Goal: Task Accomplishment & Management: Complete application form

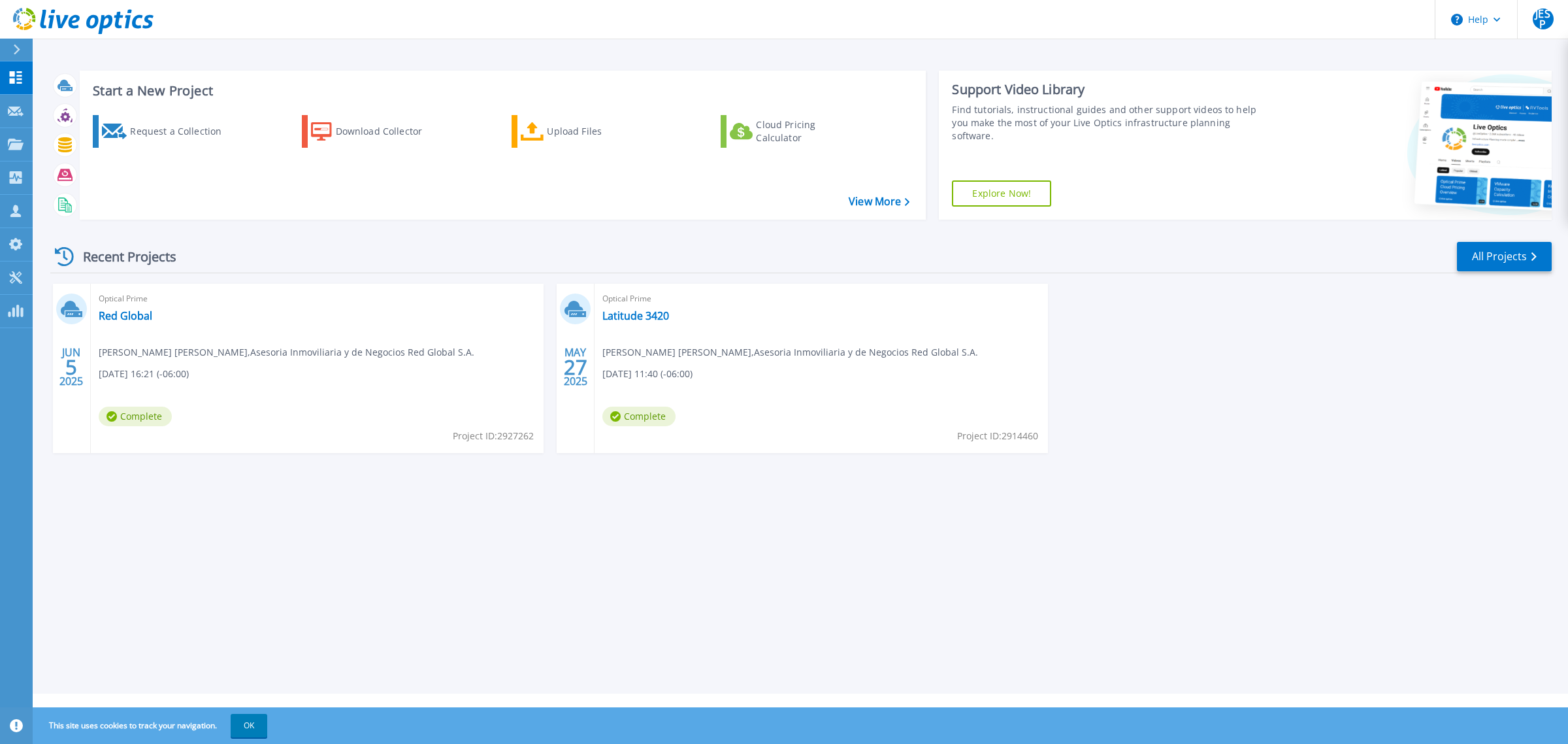
click at [18, 52] on icon at bounding box center [16, 50] width 7 height 11
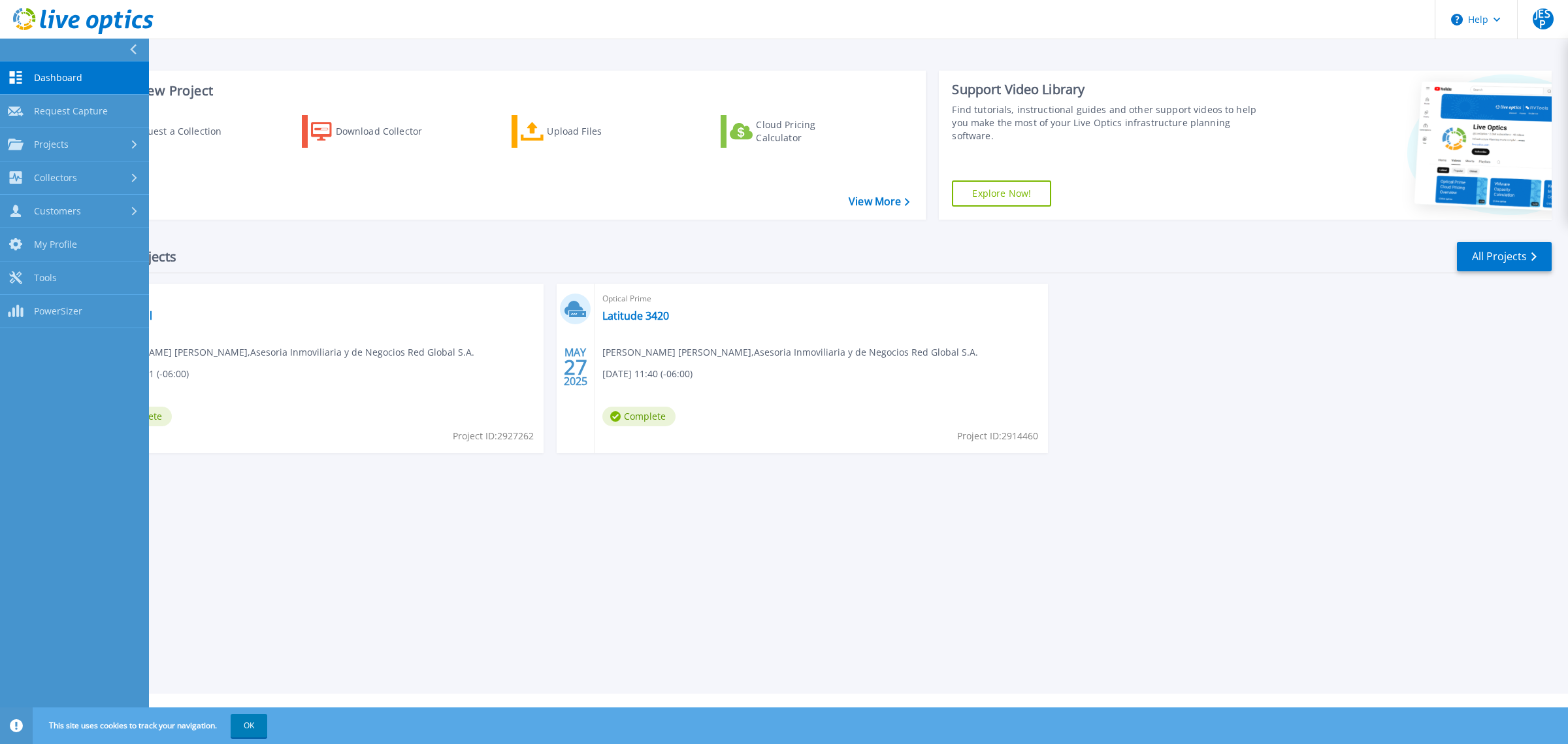
click at [275, 74] on div "Start a New Project Request a Collection Download Collector Upload Files Cloud …" at bounding box center [504, 145] width 847 height 149
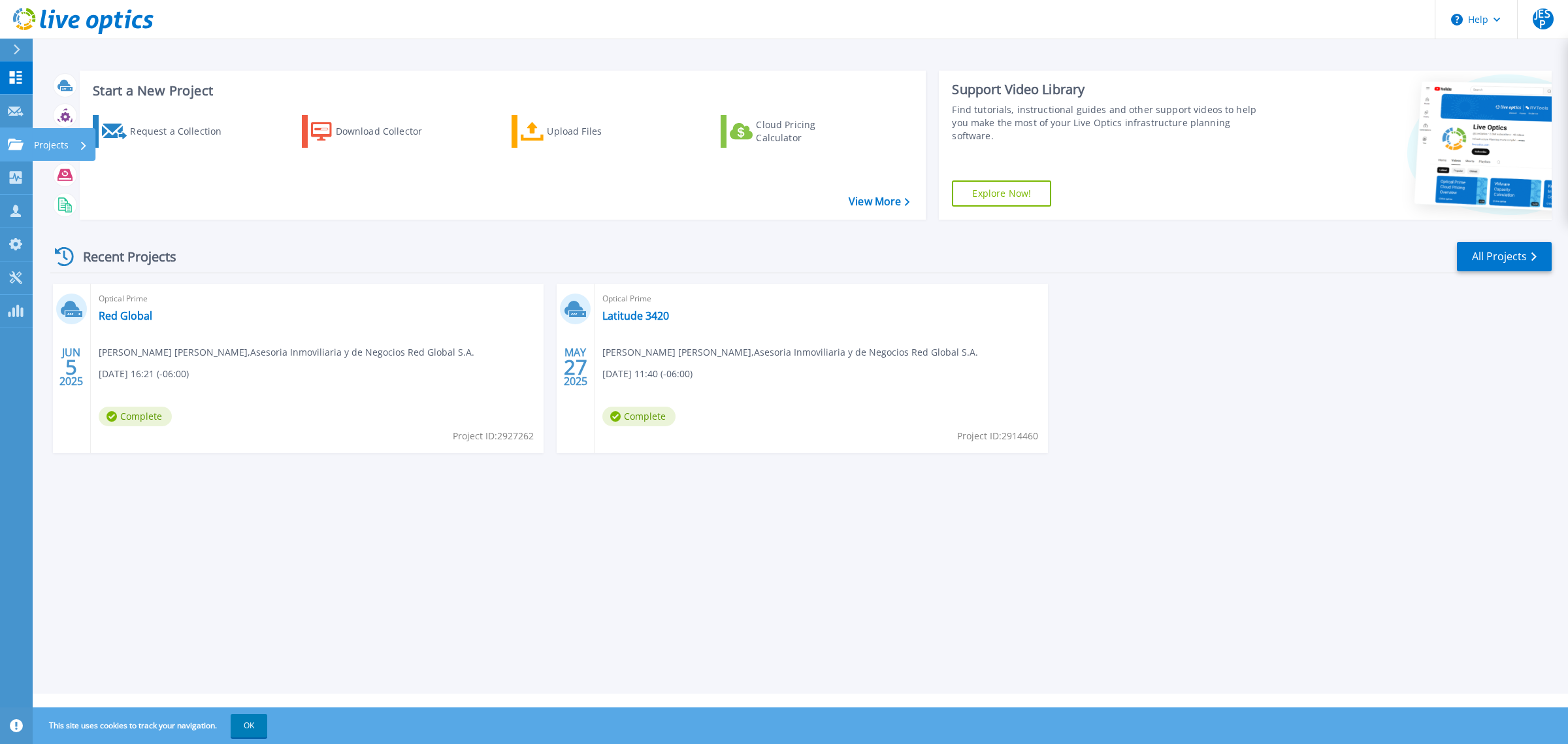
click at [53, 142] on p "Projects" at bounding box center [51, 145] width 35 height 34
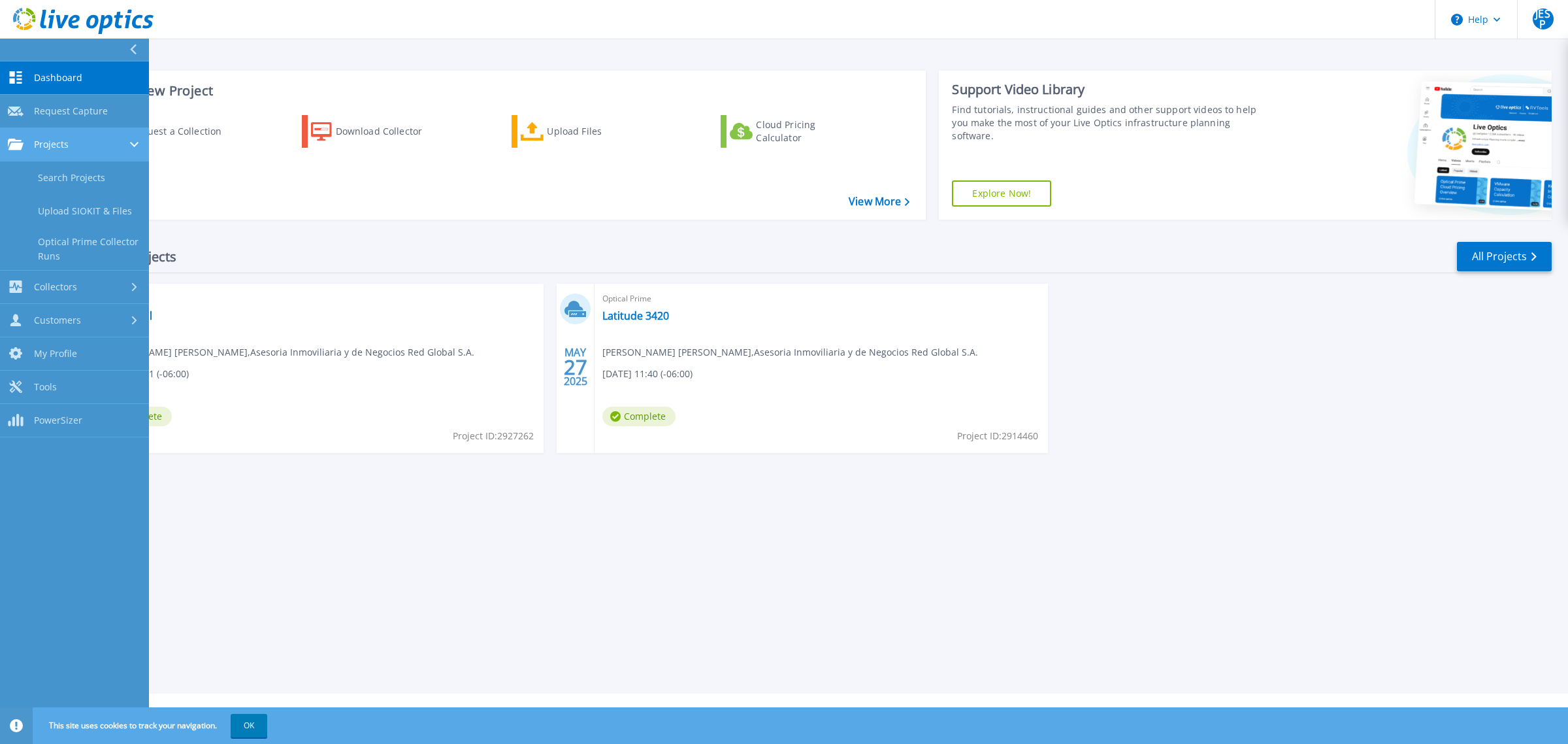
click at [134, 145] on icon at bounding box center [135, 144] width 8 height 5
click at [132, 181] on icon at bounding box center [134, 177] width 5 height 9
click at [76, 206] on link "Download Collector" at bounding box center [74, 211] width 149 height 33
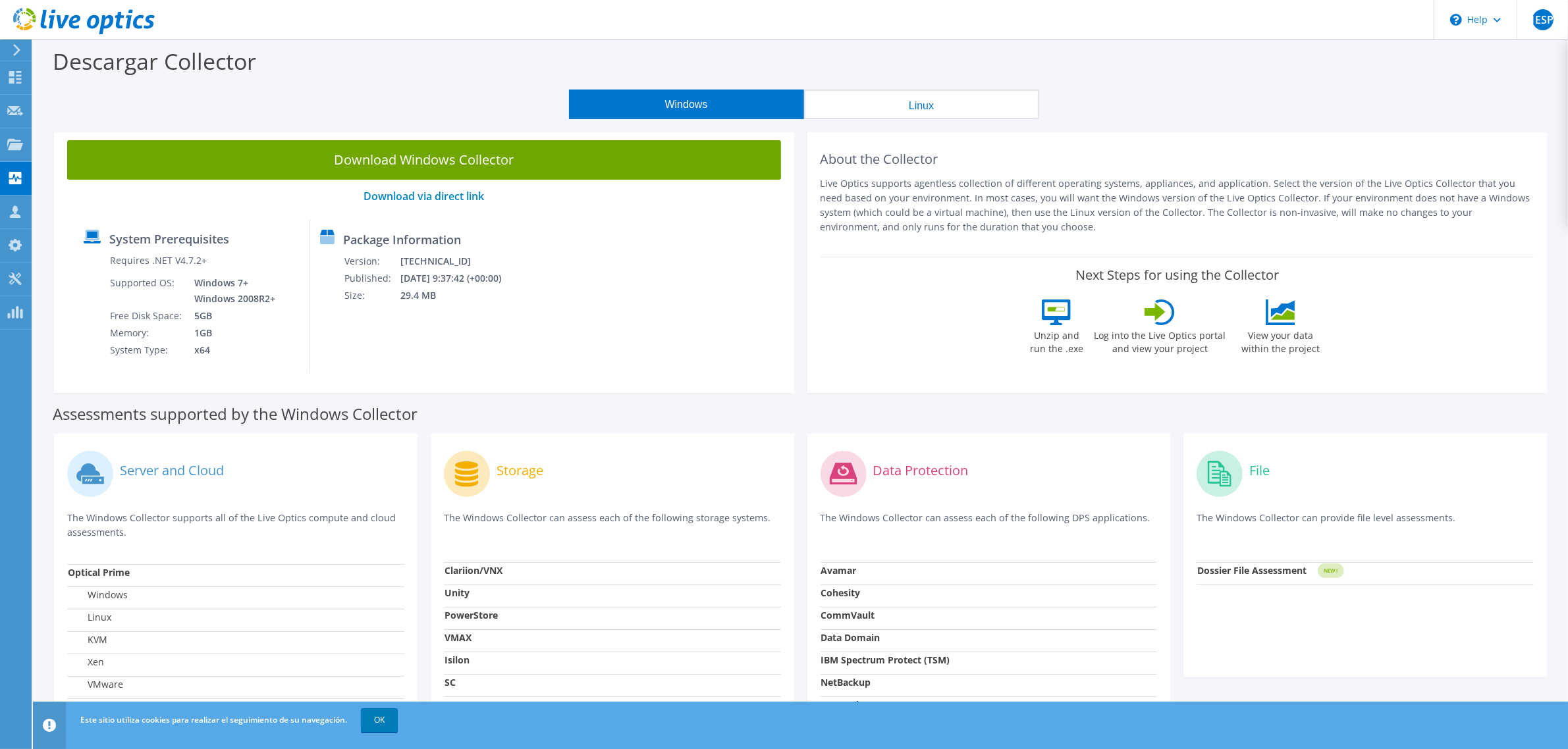
click at [15, 49] on icon at bounding box center [17, 50] width 10 height 12
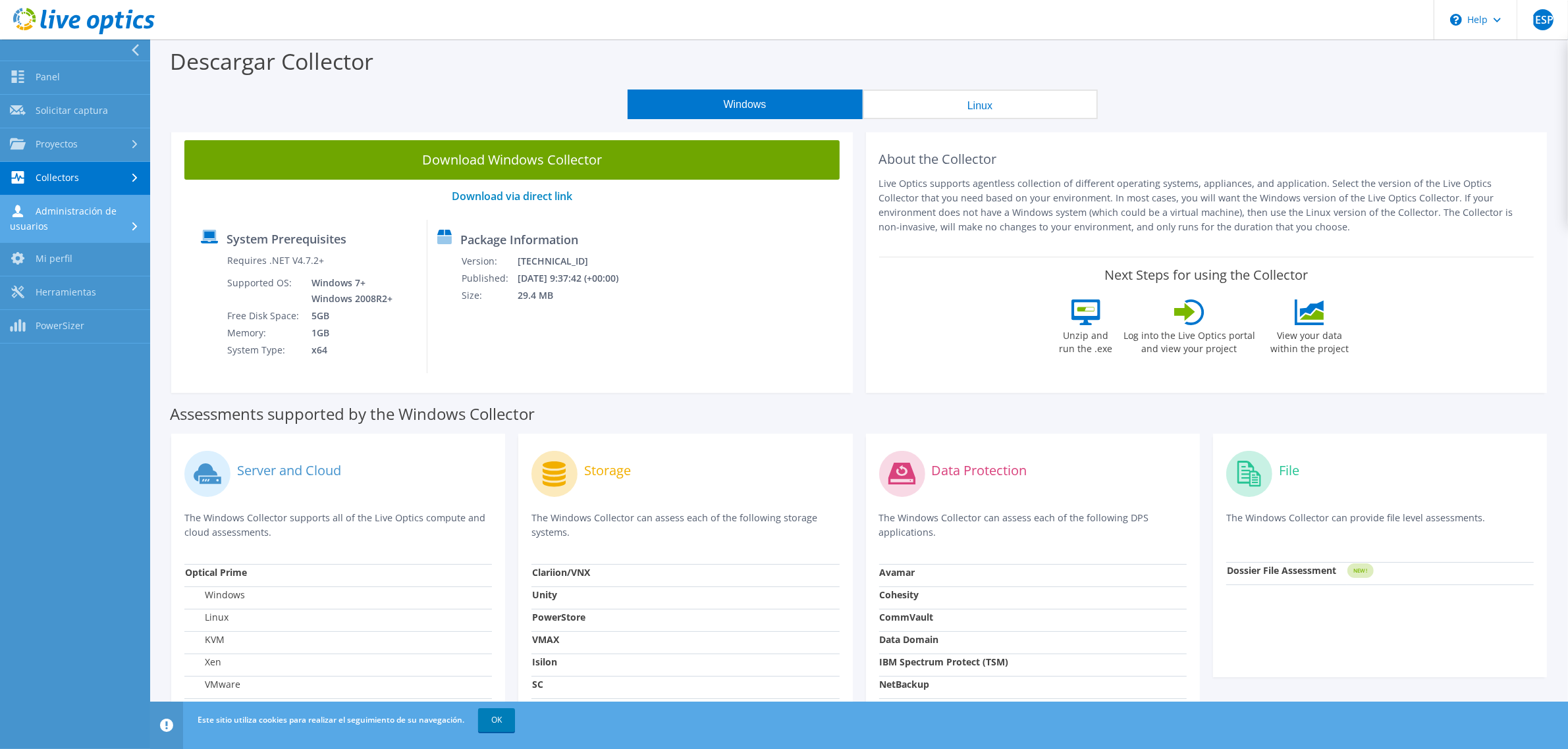
click at [131, 227] on div at bounding box center [136, 227] width 14 height 9
click at [66, 302] on link "Clientes" at bounding box center [75, 293] width 150 height 34
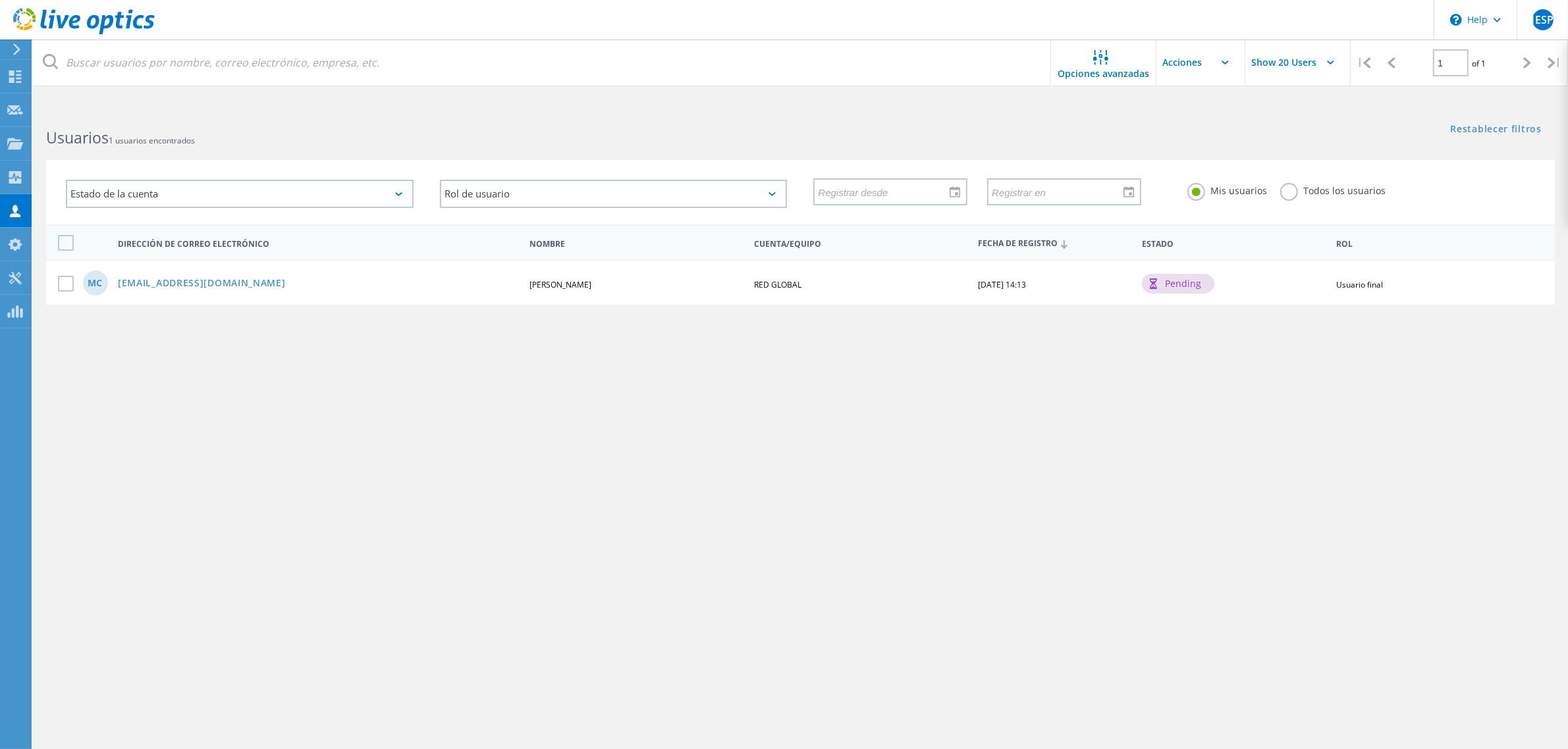
click at [1213, 63] on input "text" at bounding box center [1222, 62] width 132 height 46
click at [61, 277] on label at bounding box center [69, 284] width 21 height 16
click at [0, 0] on input "checkbox" at bounding box center [0, 0] width 0 height 0
click at [71, 280] on label at bounding box center [69, 284] width 21 height 16
click at [0, 0] on input "checkbox" at bounding box center [0, 0] width 0 height 0
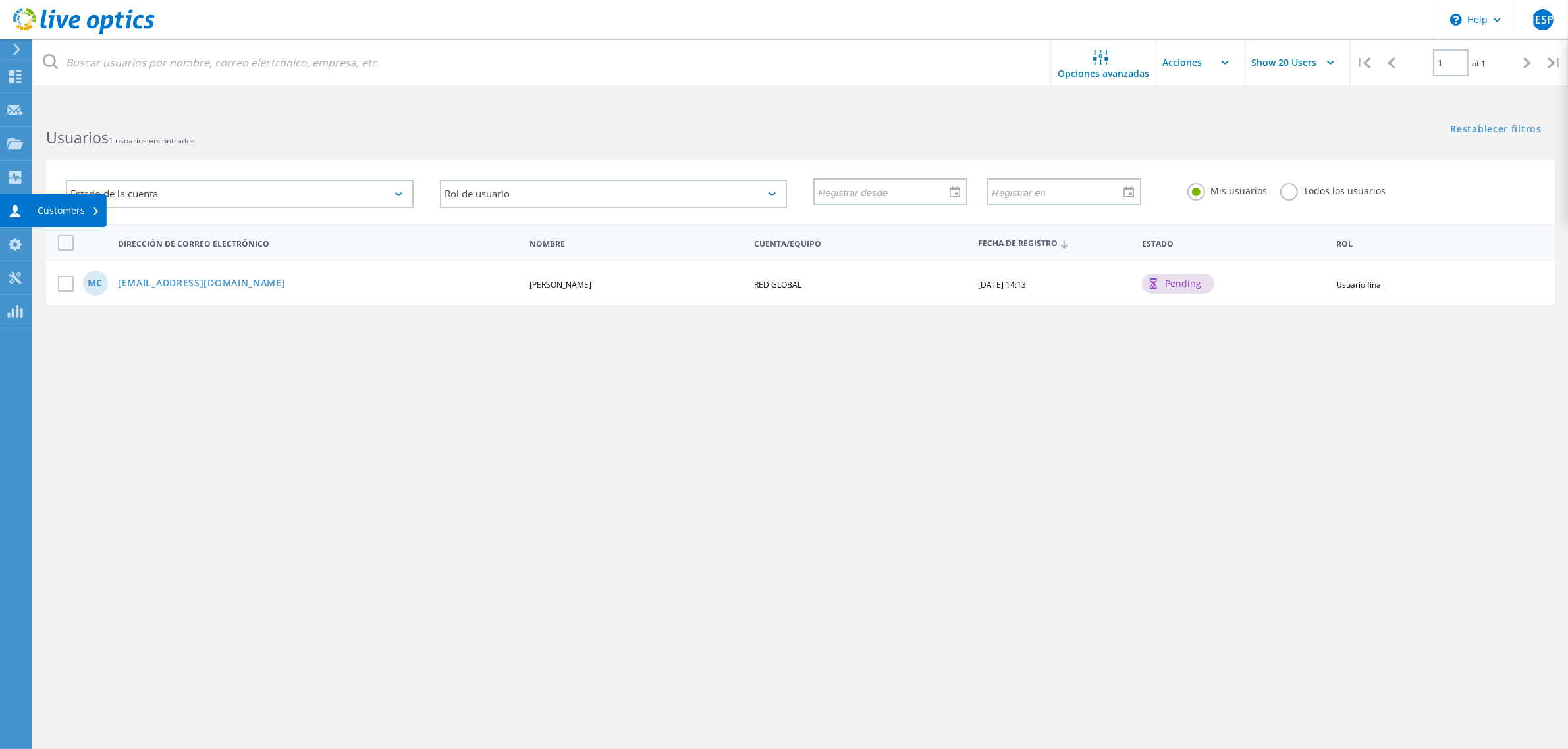
click at [93, 215] on div "Customers" at bounding box center [69, 210] width 63 height 9
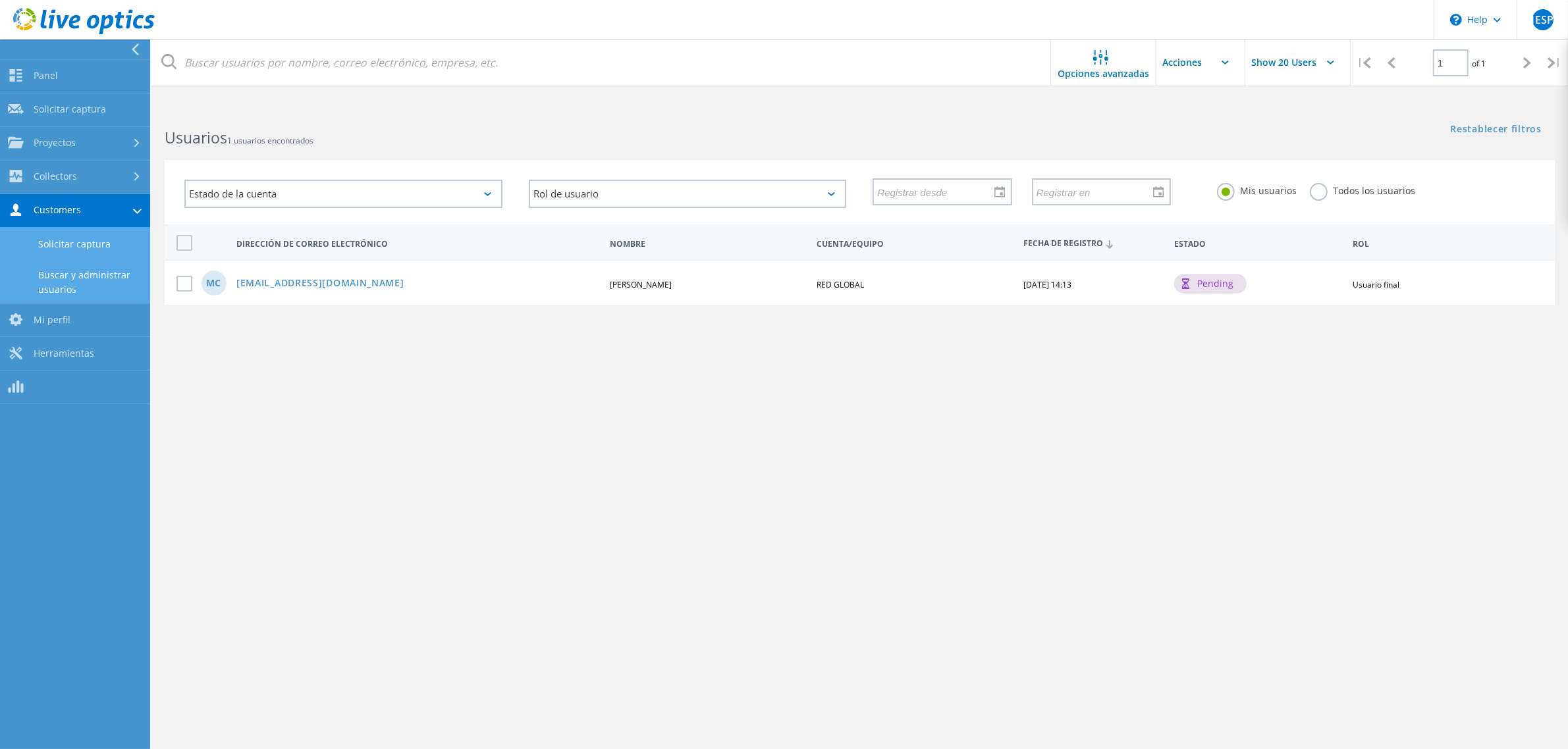
click at [86, 242] on link "Solicitar captura" at bounding box center [75, 244] width 150 height 34
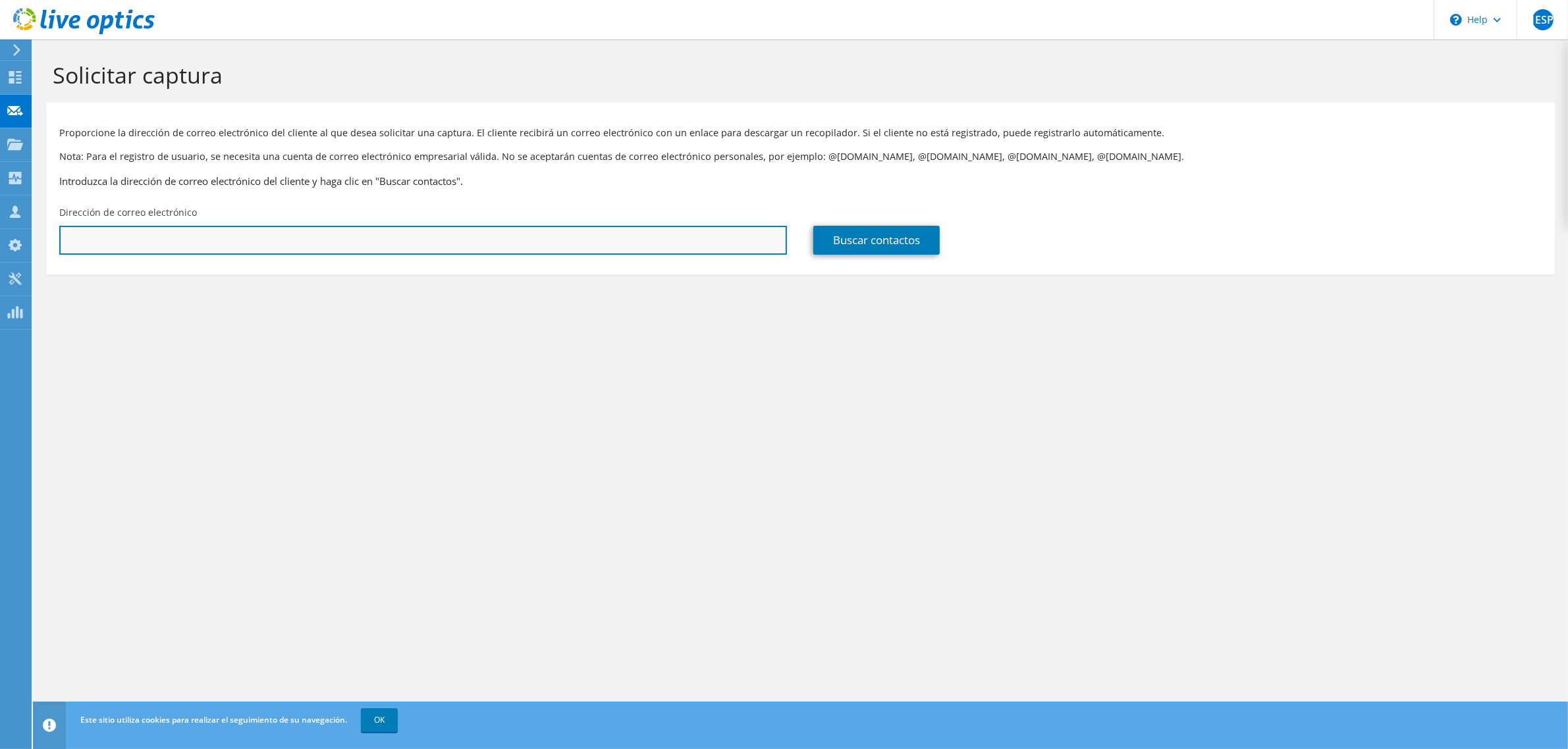
click at [341, 237] on input "text" at bounding box center [423, 240] width 727 height 29
click at [339, 237] on input "text" at bounding box center [423, 240] width 727 height 29
paste input "Ricardo Samper Jimenez <rsamper@nic.cr>"
type input "rsamper@nic.cr"
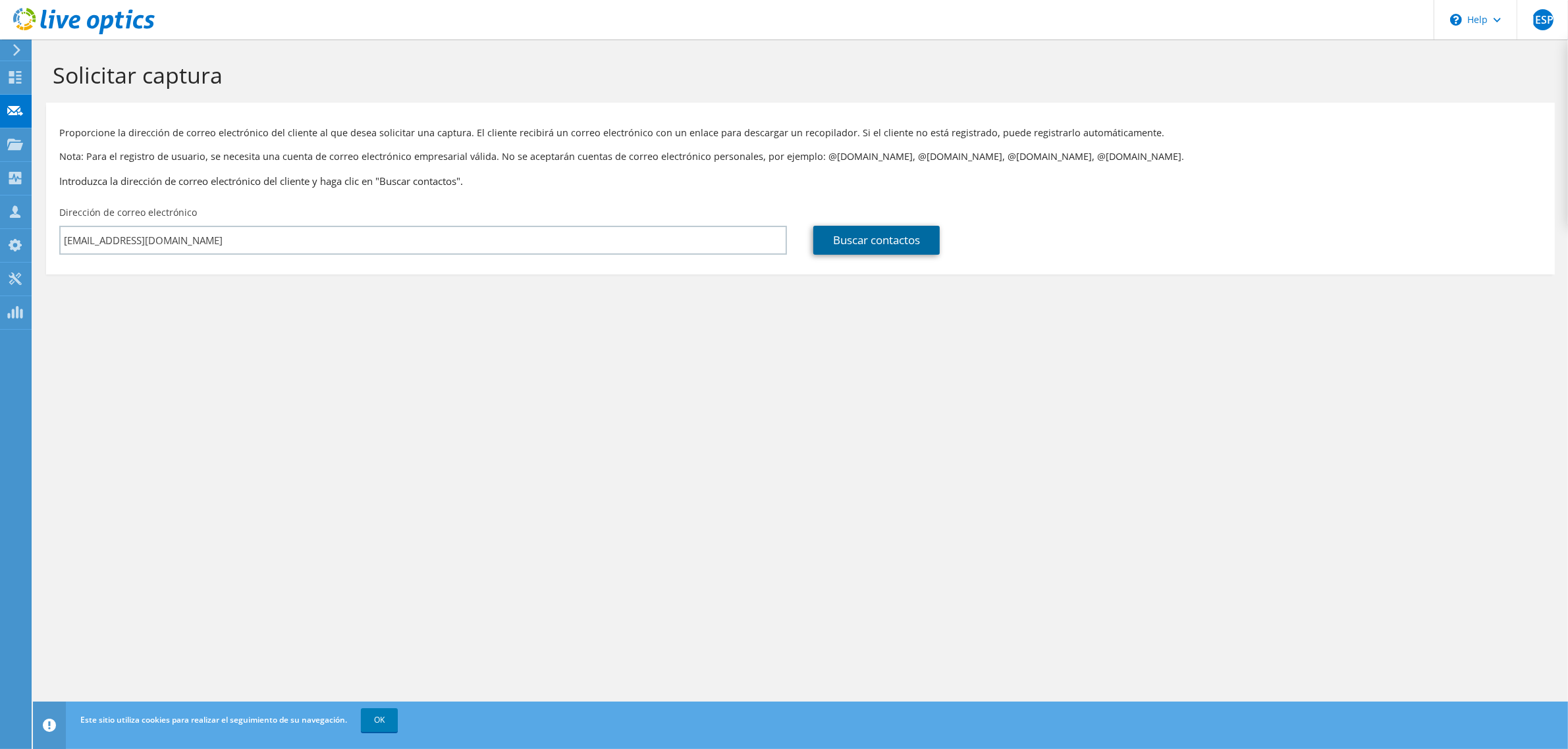
click at [861, 234] on link "Buscar contactos" at bounding box center [876, 240] width 126 height 29
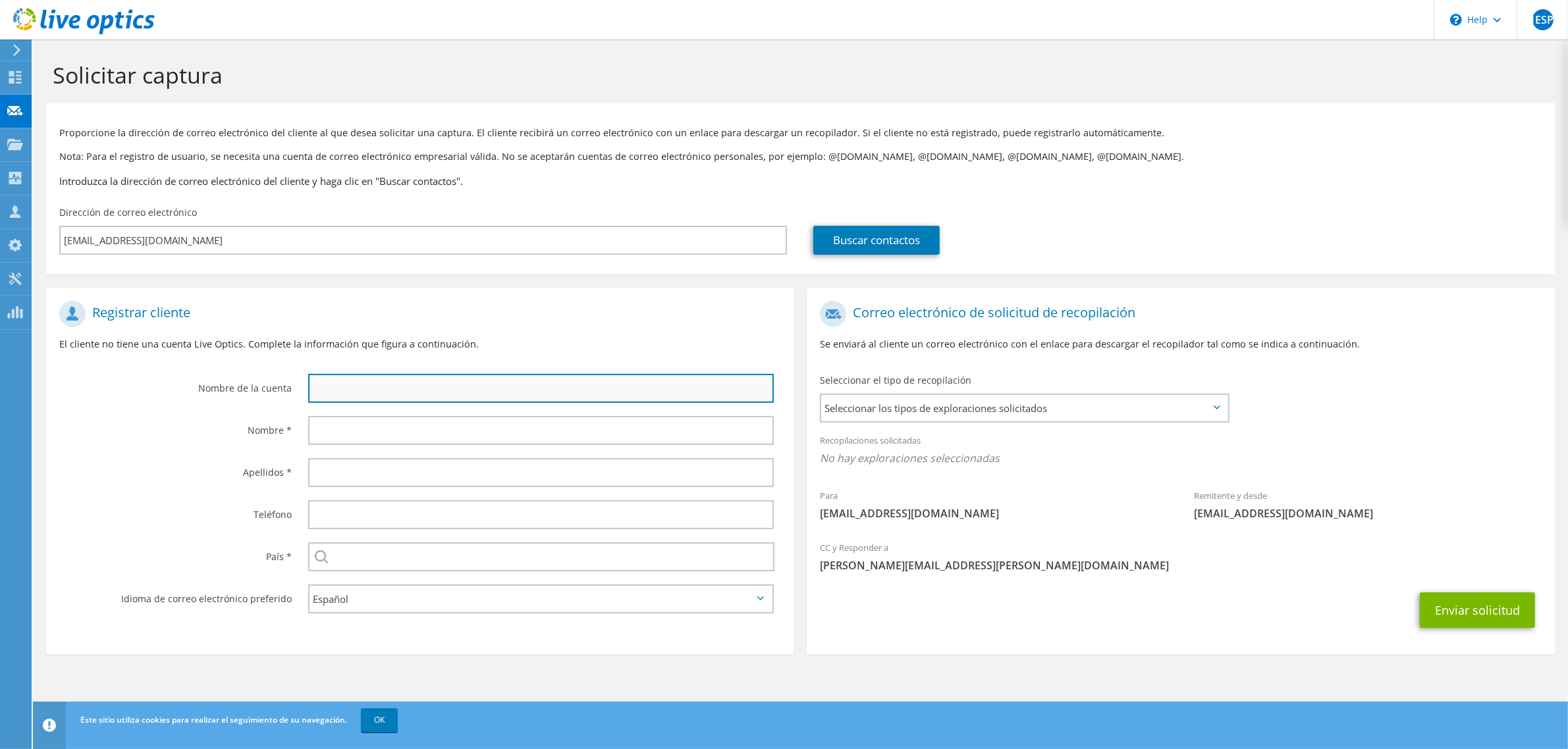
click at [399, 388] on input "text" at bounding box center [541, 388] width 465 height 29
type input "NIC Costa Rica"
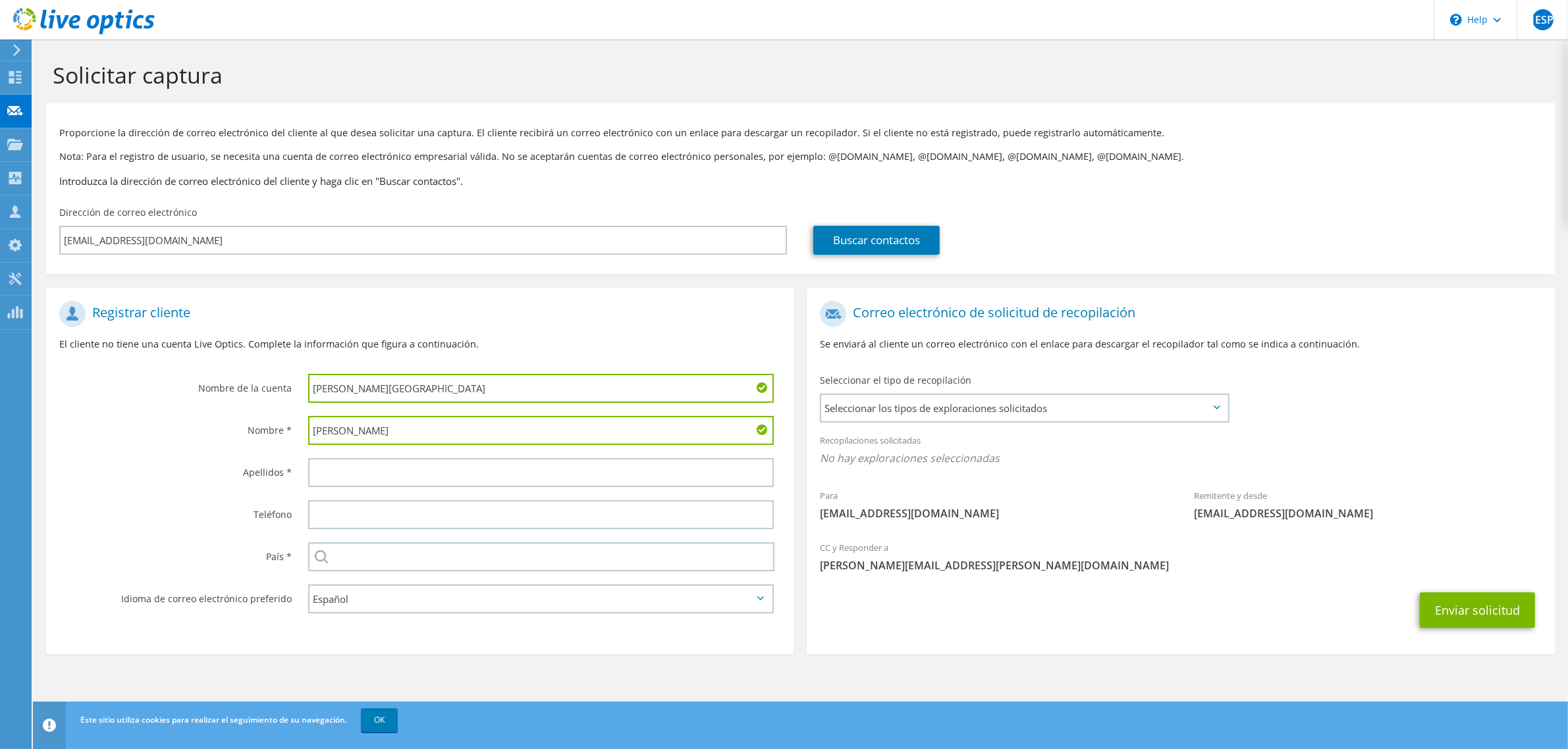
type input "Ricardo"
type input "Samper"
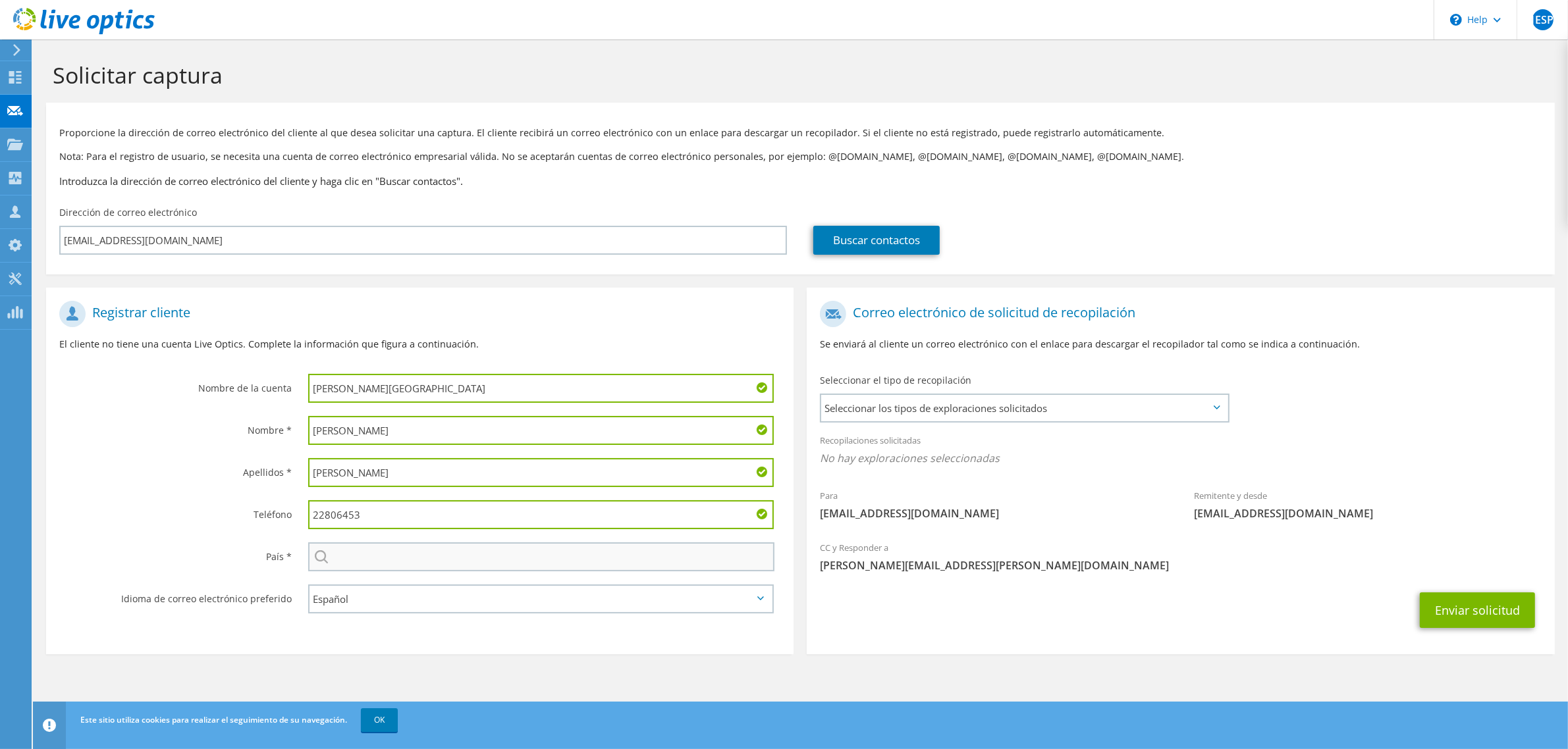
type input "22806453"
click at [361, 557] on input "text" at bounding box center [541, 556] width 466 height 29
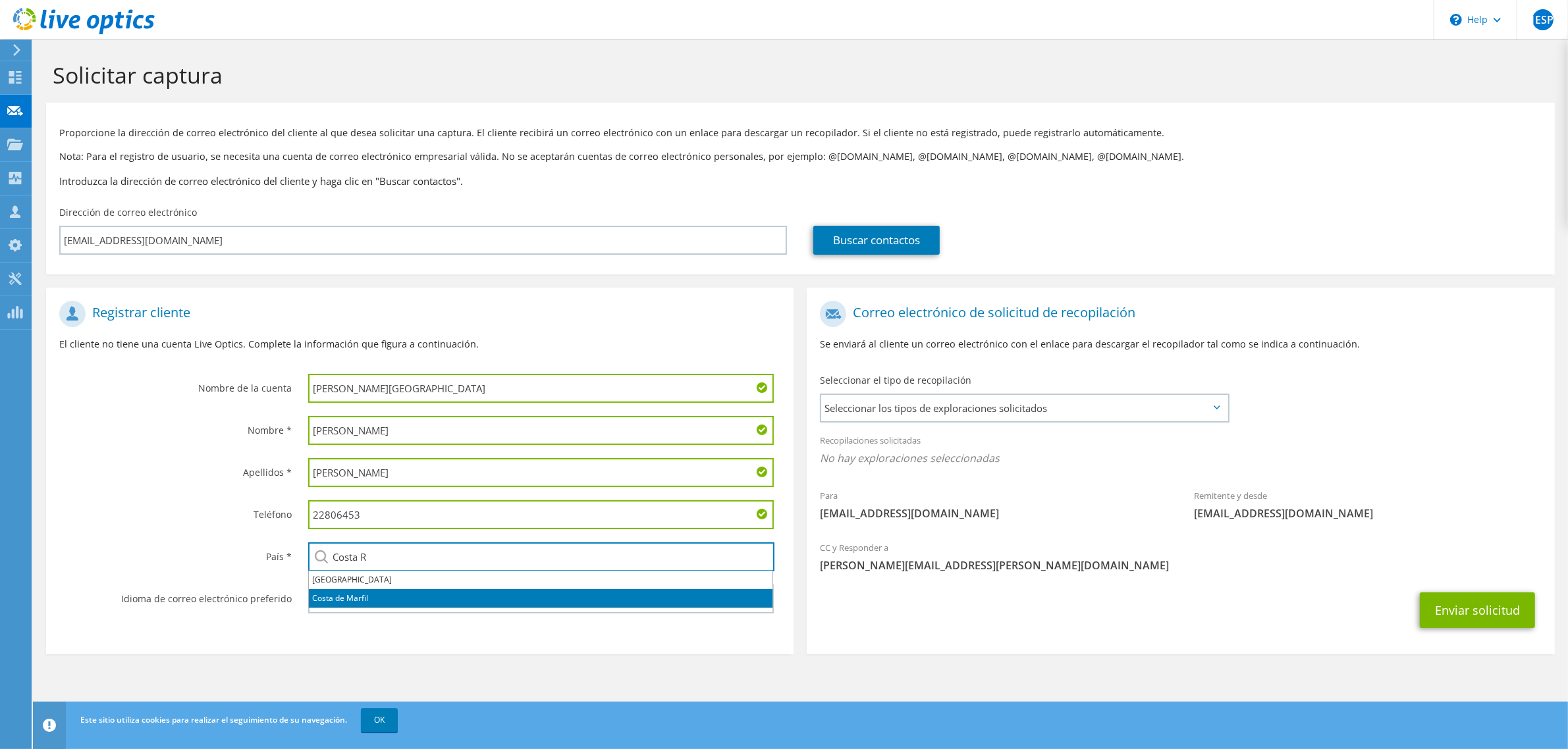
click at [340, 591] on li "Costa de Marfil" at bounding box center [541, 598] width 464 height 19
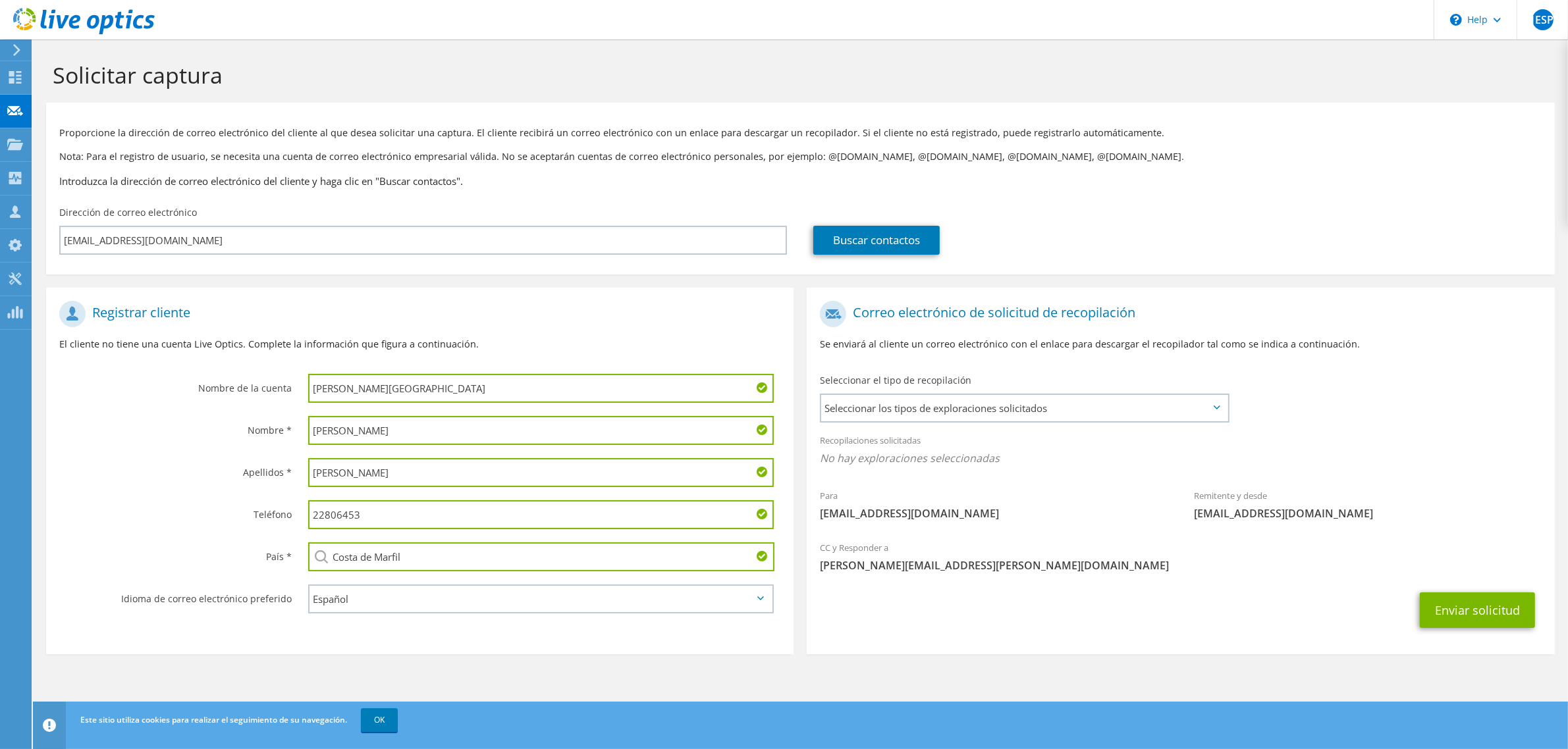
drag, startPoint x: 426, startPoint y: 557, endPoint x: 278, endPoint y: 548, distance: 148.3
click at [278, 548] on div "País * Seleccionar Andorra Emiratos Árabes Unidos Afganistán Antigua y Barbuda …" at bounding box center [420, 556] width 747 height 42
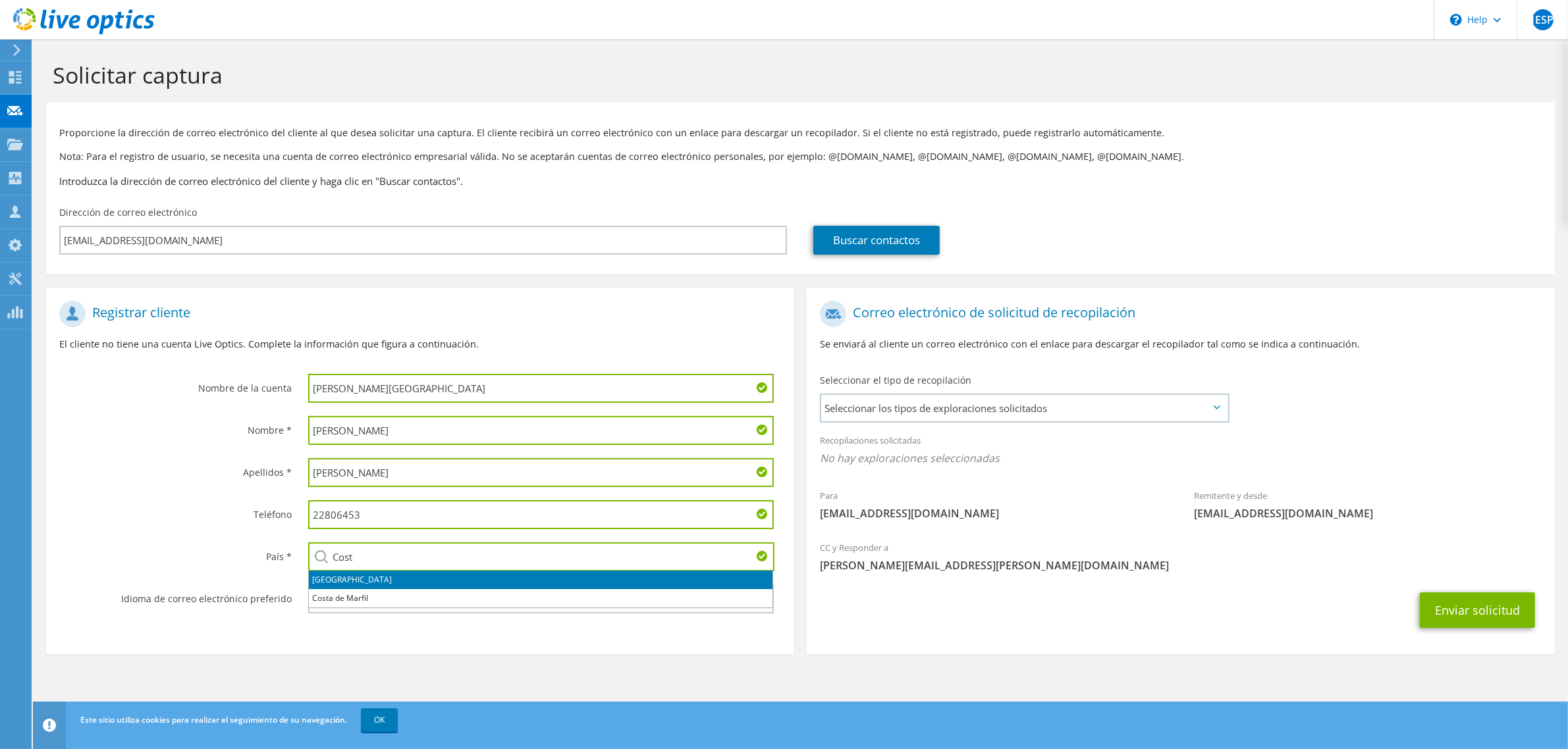
click at [323, 574] on li "Costa Rica" at bounding box center [541, 580] width 464 height 19
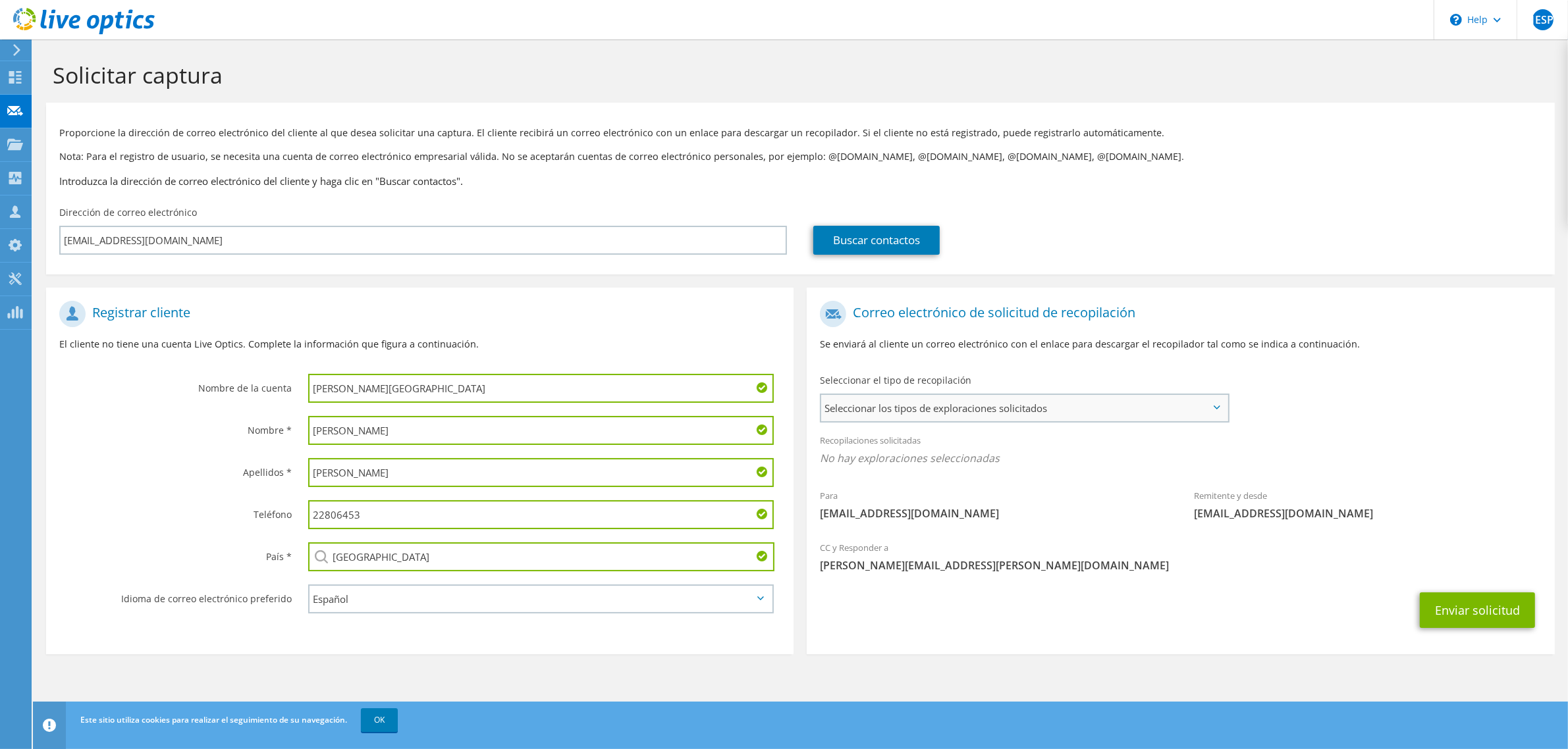
type input "Costa Rica"
click at [985, 412] on span "Seleccionar los tipos de exploraciones solicitados" at bounding box center [1024, 408] width 405 height 26
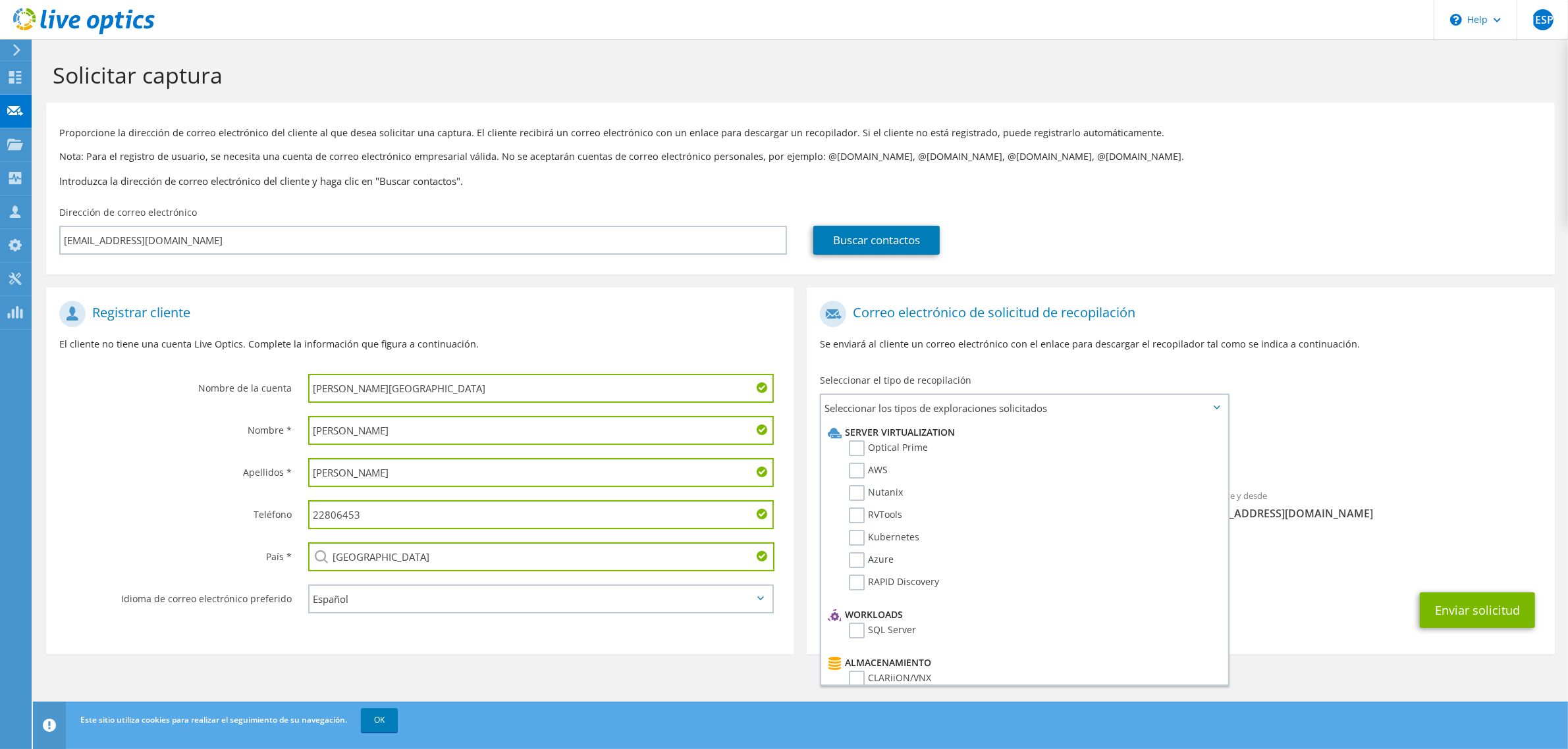
click at [1337, 408] on div "Para rsamper@nic.cr Remitente y desde liveoptics@liveoptics.com" at bounding box center [1180, 414] width 747 height 240
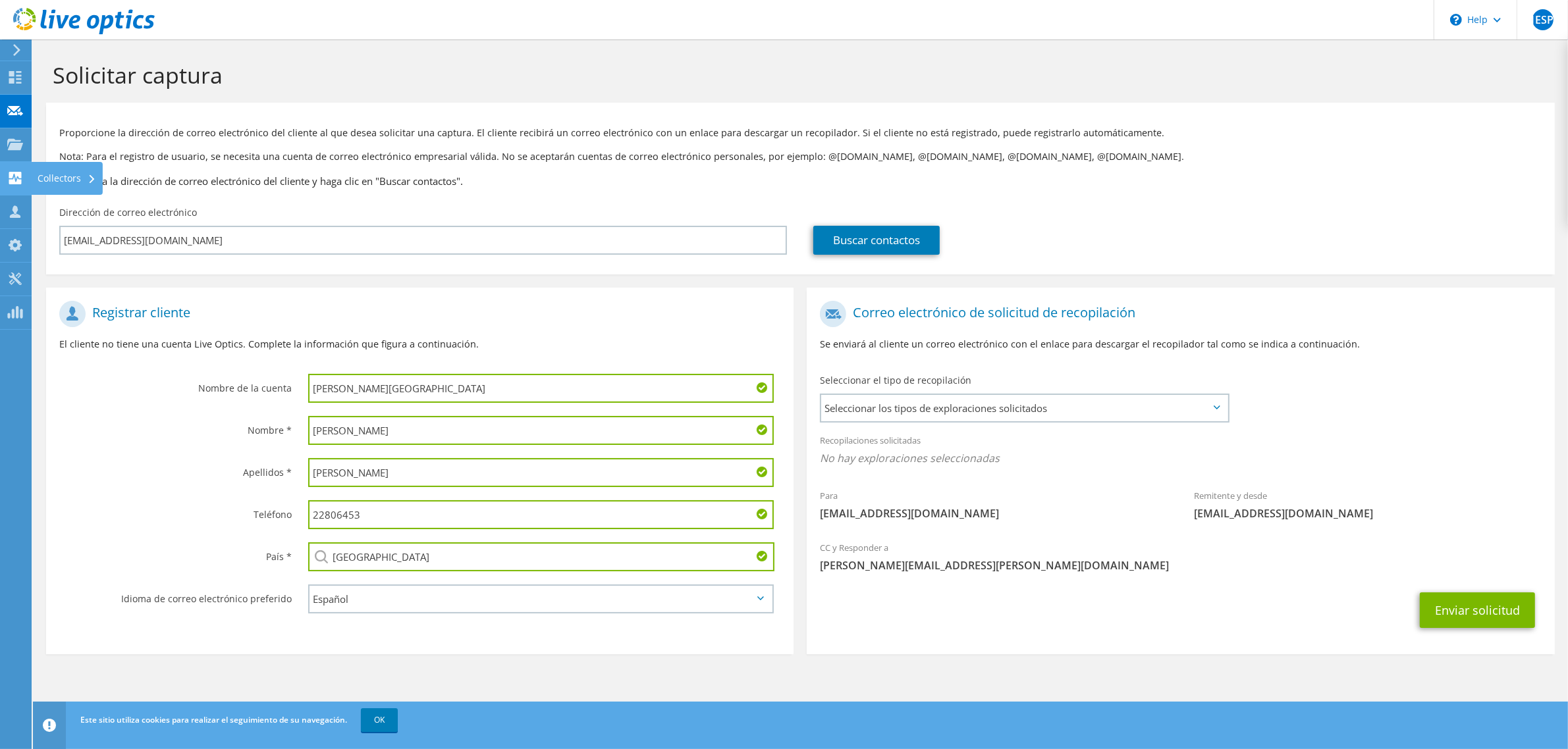
click at [71, 173] on div "Collectors" at bounding box center [66, 178] width 72 height 33
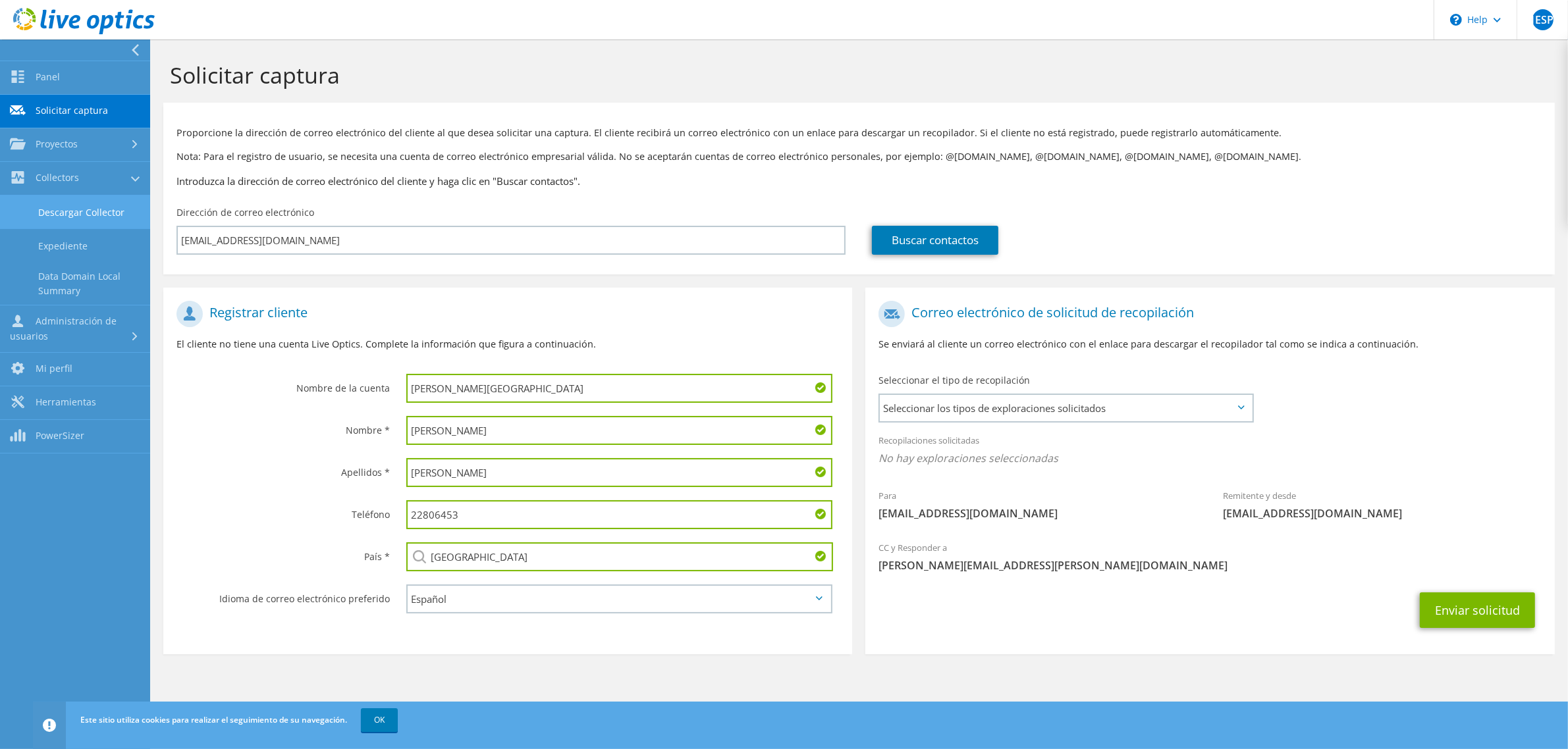
click at [86, 208] on link "Descargar Collector" at bounding box center [75, 212] width 150 height 34
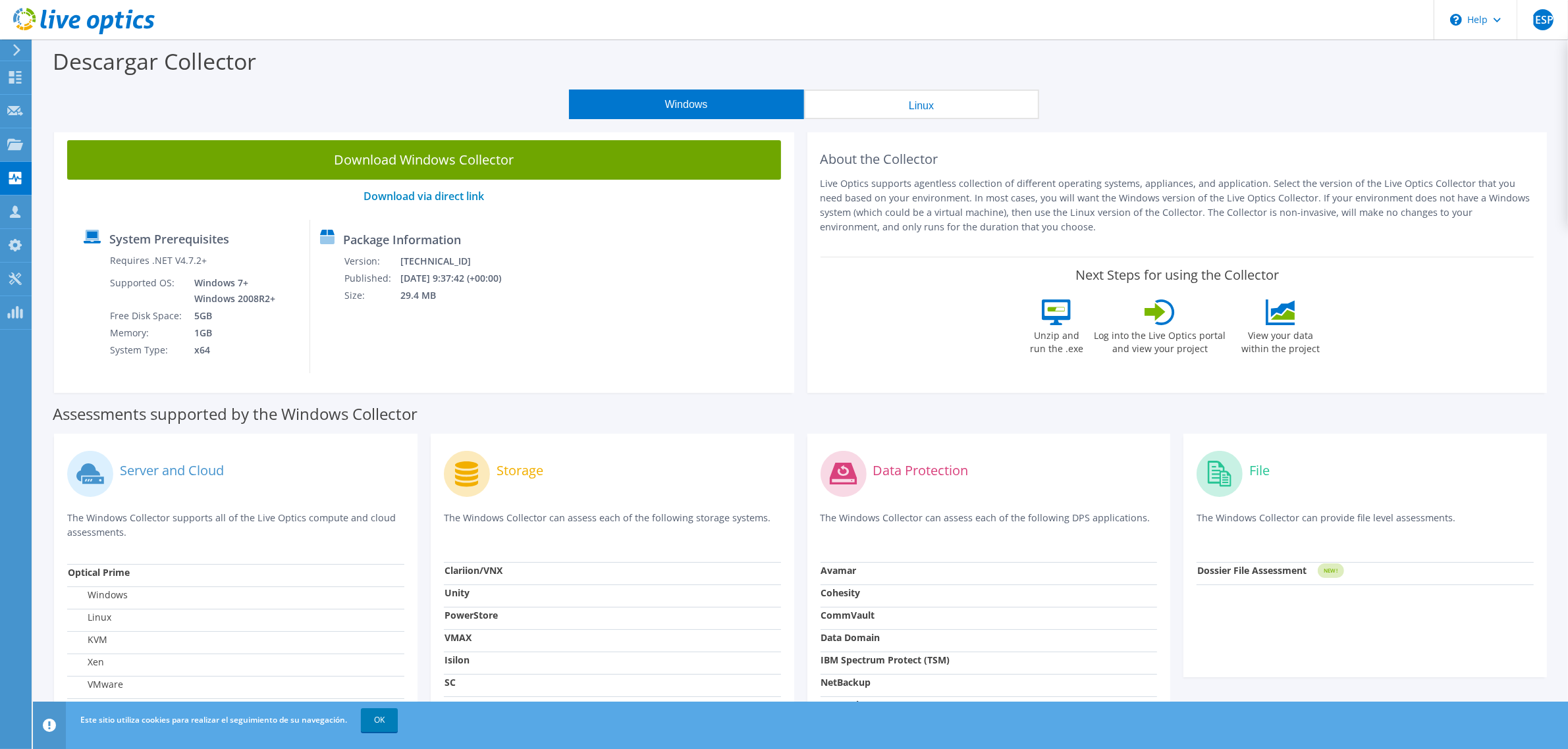
click at [909, 99] on button "Linux" at bounding box center [921, 104] width 235 height 30
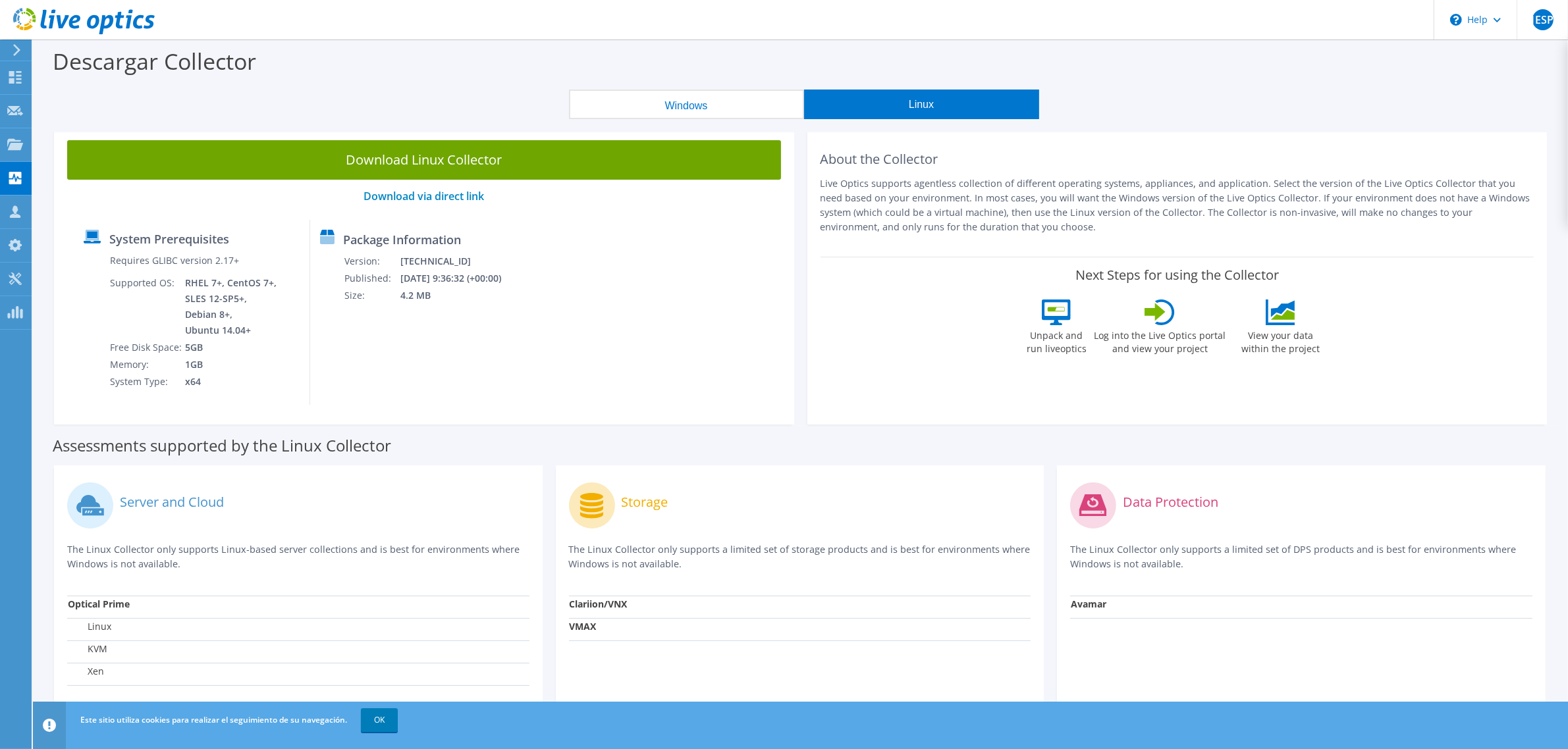
click at [664, 104] on button "Windows" at bounding box center [686, 104] width 235 height 30
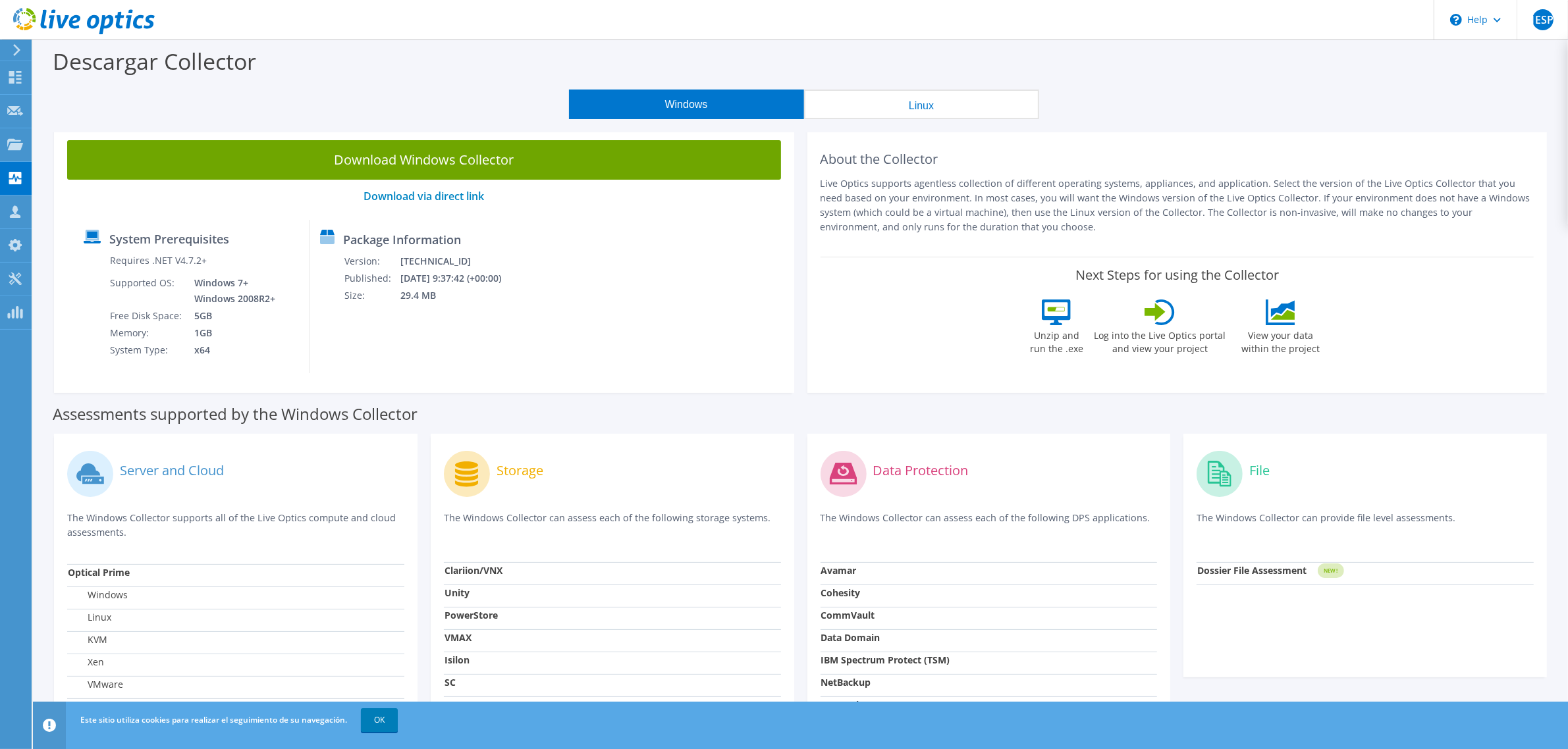
click at [913, 99] on button "Linux" at bounding box center [921, 104] width 235 height 30
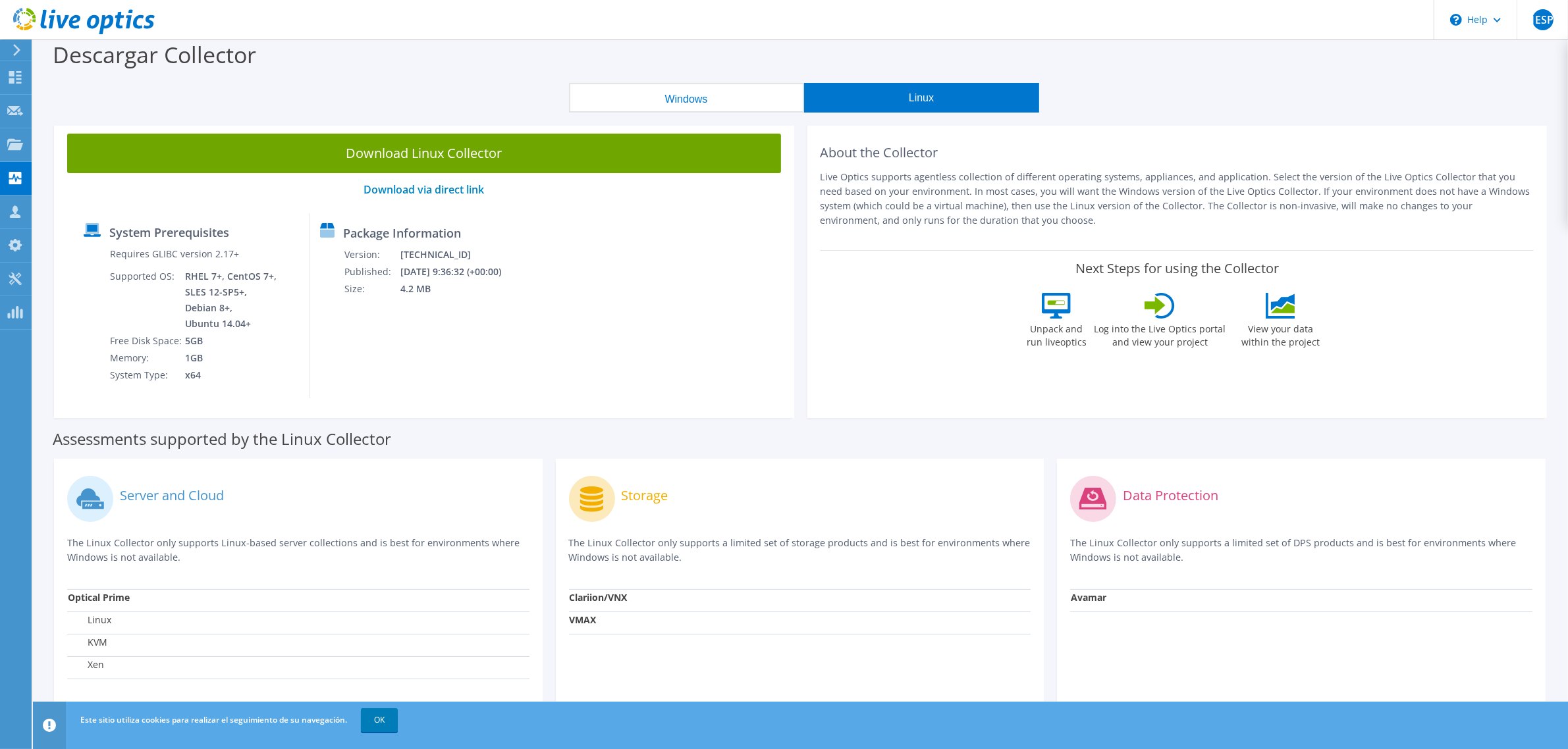
scroll to position [27, 0]
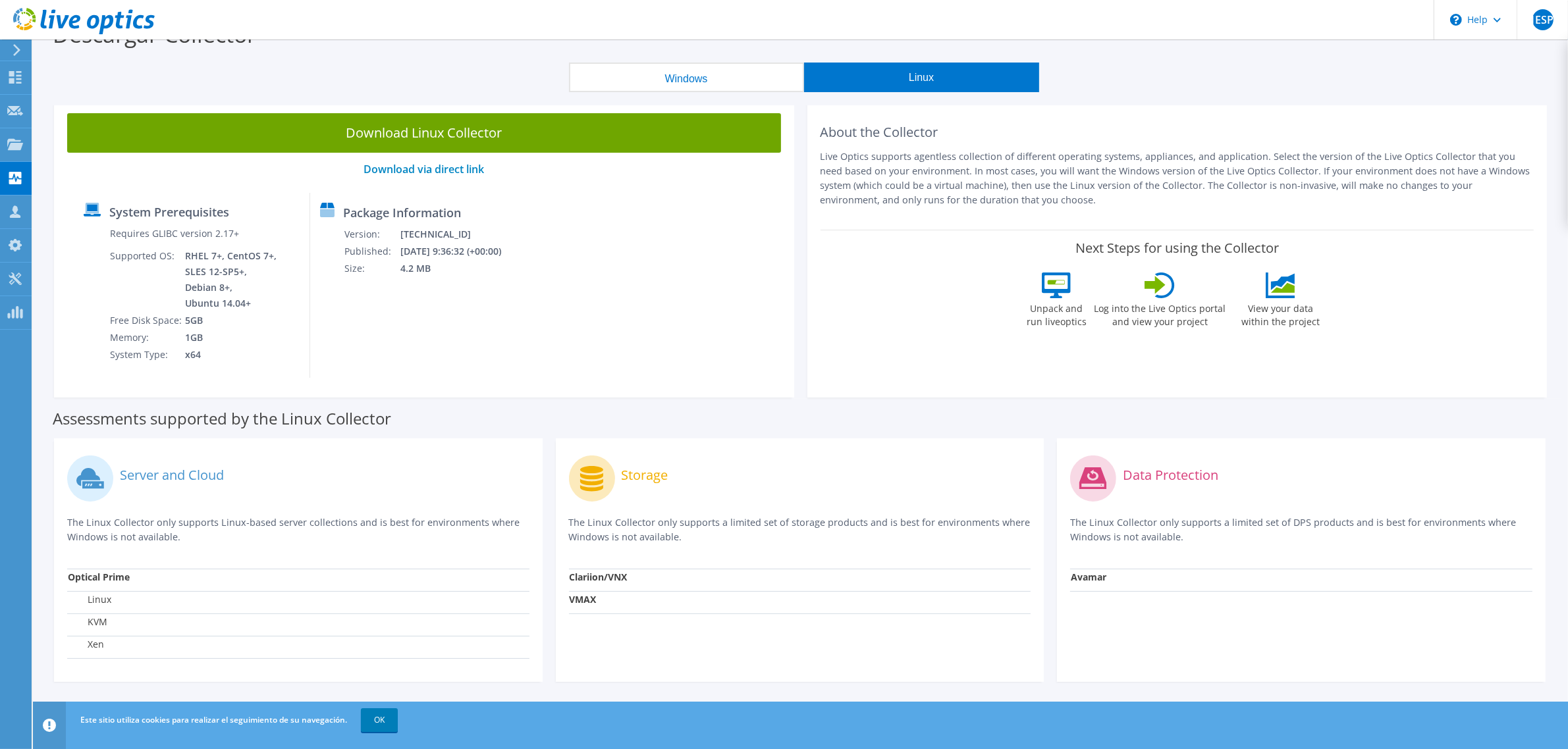
click at [103, 597] on label "Linux" at bounding box center [89, 599] width 44 height 13
click at [106, 597] on label "Linux" at bounding box center [89, 599] width 44 height 13
click at [106, 599] on label "Linux" at bounding box center [89, 599] width 44 height 13
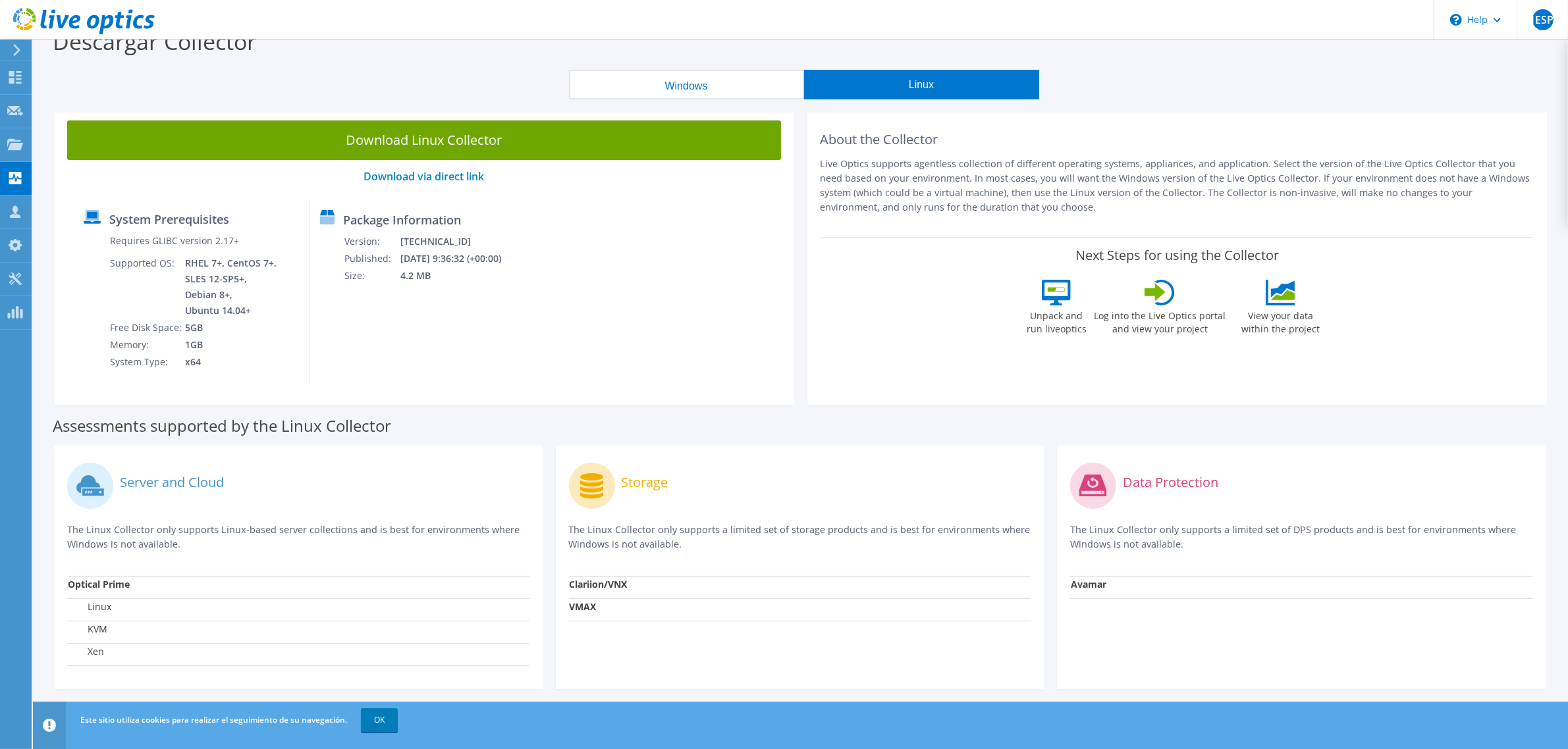
scroll to position [0, 0]
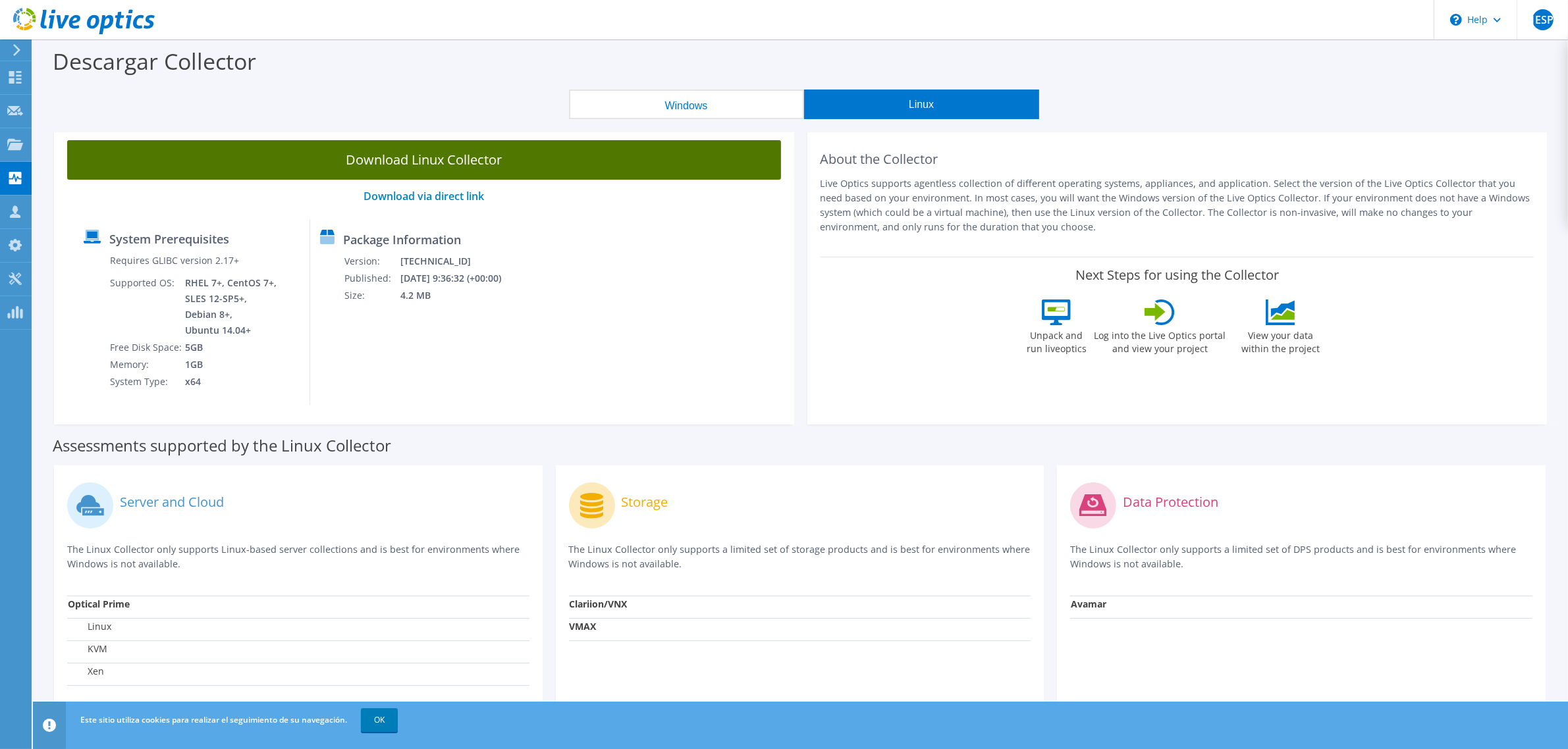
click at [492, 163] on link "Download Linux Collector" at bounding box center [424, 160] width 714 height 39
